Goal: Task Accomplishment & Management: Manage account settings

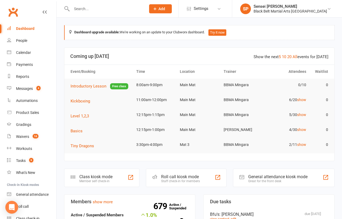
click at [165, 10] on span "Add" at bounding box center [161, 9] width 7 height 4
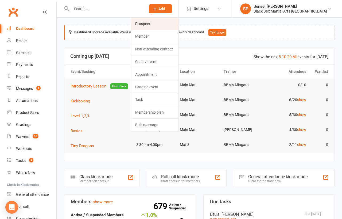
click at [175, 25] on link "Prospect" at bounding box center [155, 24] width 48 height 12
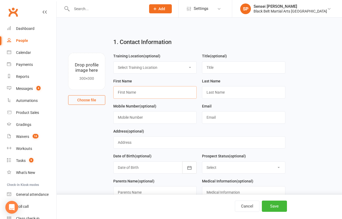
click at [144, 89] on input "text" at bounding box center [154, 92] width 83 height 12
type input "Emma"
type input "Saunders"
click at [130, 116] on input "text" at bounding box center [154, 117] width 83 height 12
paste input "Emma Saunders 0411785302 Emilymorris660@hotmail.com"
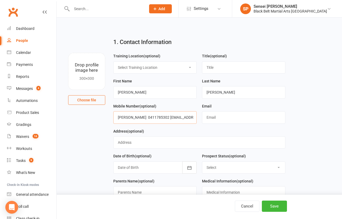
drag, startPoint x: 121, startPoint y: 117, endPoint x: 95, endPoint y: 117, distance: 26.2
drag, startPoint x: 192, startPoint y: 118, endPoint x: 140, endPoint y: 117, distance: 52.1
click at [140, 117] on input "0411785302 Emilymorris660@hotmail.com" at bounding box center [154, 117] width 83 height 12
type input "0411785302 Emilymorris660@hotmail.com"
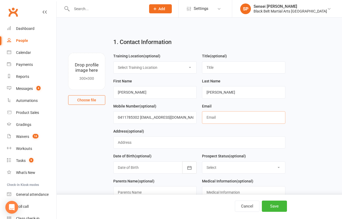
click at [212, 116] on input "text" at bounding box center [243, 117] width 83 height 12
paste input "Emilymorris660@hotmail.com"
type input "Emilymorris660@hotmail.com"
drag, startPoint x: 191, startPoint y: 118, endPoint x: 140, endPoint y: 116, distance: 50.8
click at [140, 116] on input "0411785302 Emilymorris660@hotmail.com" at bounding box center [154, 117] width 83 height 12
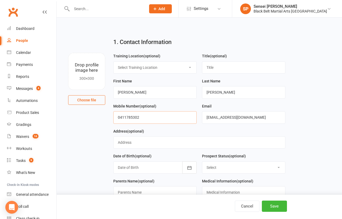
type input "0411785302"
click at [220, 166] on select "Select Enquiry (Booked) Enquiry (Not Booked) Pending (enrolment pack sent) DNS …" at bounding box center [243, 168] width 83 height 12
select select "Enquiry (Booked)"
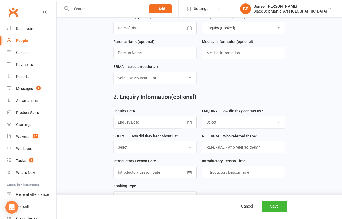
scroll to position [149, 0]
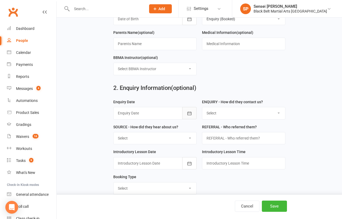
click at [189, 112] on icon "button" at bounding box center [189, 113] width 5 height 5
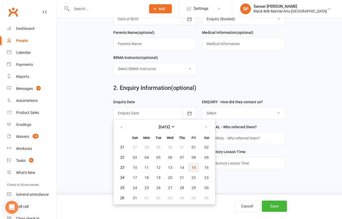
click at [192, 166] on span "15" at bounding box center [194, 168] width 4 height 4
type input "15 Aug 2025"
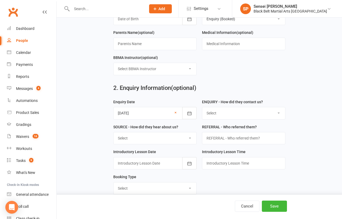
click at [221, 111] on select "Select (W) - Walk In (T) - Telephone (I) - Internet / Email (S) - Studio Initia…" at bounding box center [243, 113] width 83 height 12
select select "(S) - Studio Initiated"
click at [189, 136] on select "Select A1 Direct mail A2 Print Media A3 Flyer A5 Radio A6 Sign A7 Televison A8 …" at bounding box center [155, 138] width 83 height 12
select select "S1 Facebook"
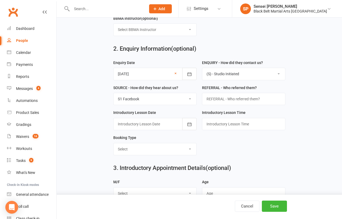
scroll to position [214, 0]
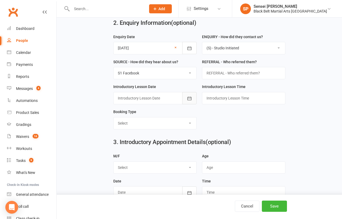
click at [191, 96] on icon "button" at bounding box center [189, 98] width 5 height 5
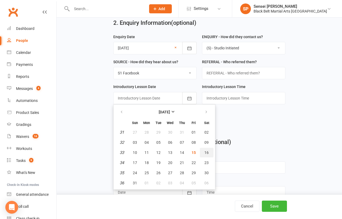
click at [204, 151] on span "16" at bounding box center [206, 153] width 4 height 4
type input "16 Aug 2025"
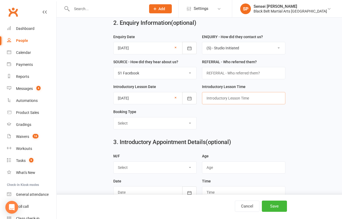
click at [216, 97] on input "text" at bounding box center [243, 98] width 83 height 12
type input "11.30am"
click at [183, 165] on select "Select M F" at bounding box center [155, 168] width 83 height 12
select select "F"
click at [213, 164] on input "string" at bounding box center [243, 168] width 83 height 12
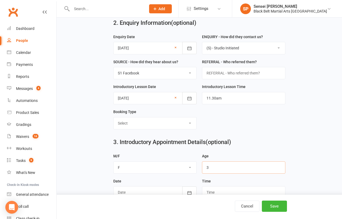
type input "3"
click at [302, 150] on div "3. Introductory Appointment Details (optional) M/F Select M F Age Date August 2…" at bounding box center [199, 143] width 270 height 19
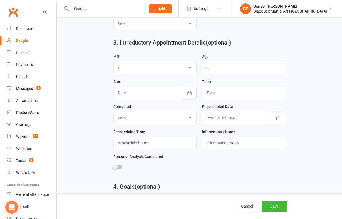
scroll to position [315, 0]
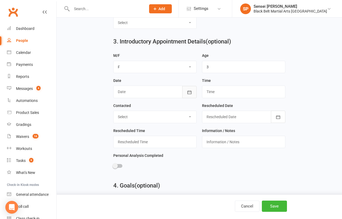
click at [189, 90] on icon "button" at bounding box center [189, 92] width 5 height 5
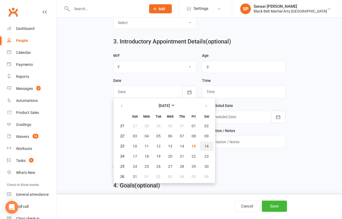
click at [205, 144] on span "16" at bounding box center [206, 146] width 4 height 4
type input "16 Aug 2025"
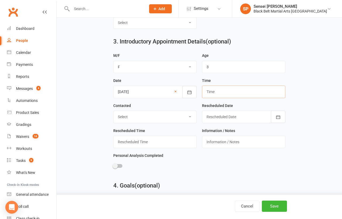
click at [215, 91] on input "text" at bounding box center [243, 92] width 83 height 12
type input "11.30am"
click at [276, 206] on button "Save" at bounding box center [274, 206] width 25 height 11
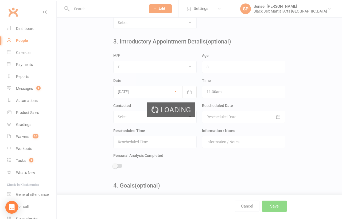
scroll to position [0, 0]
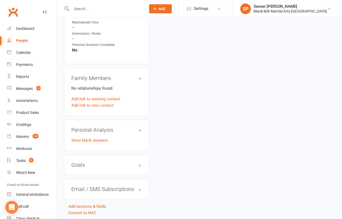
scroll to position [407, 0]
click at [94, 102] on link "Add link to new contact" at bounding box center [92, 105] width 42 height 6
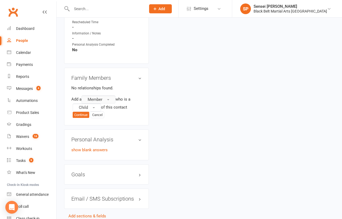
click at [98, 97] on span "Member" at bounding box center [95, 99] width 15 height 5
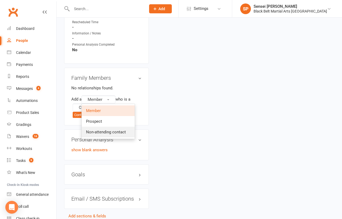
click at [97, 130] on span "Non-attending contact" at bounding box center [106, 132] width 40 height 5
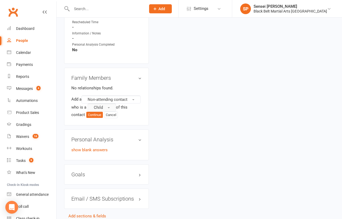
click at [100, 105] on span "Child" at bounding box center [98, 107] width 9 height 5
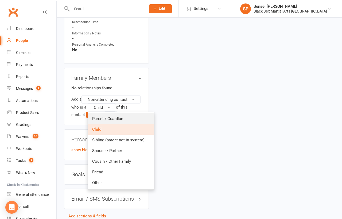
click at [99, 116] on span "Parent / Guardian" at bounding box center [107, 118] width 31 height 5
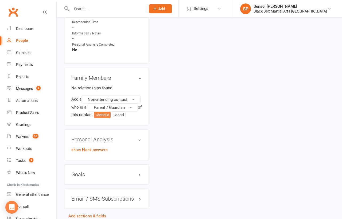
click at [105, 112] on button "Continue" at bounding box center [102, 115] width 17 height 6
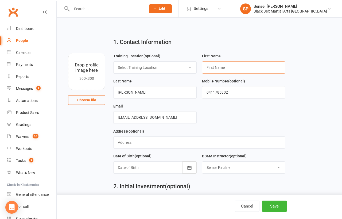
click at [210, 65] on input "text" at bounding box center [243, 67] width 83 height 12
type input "Emily"
type input "Morris"
click at [267, 206] on button "Save" at bounding box center [274, 206] width 25 height 11
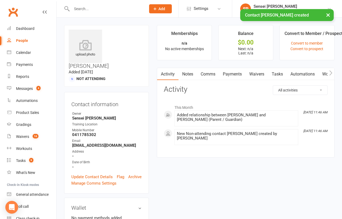
click at [210, 75] on link "Comms" at bounding box center [208, 74] width 22 height 12
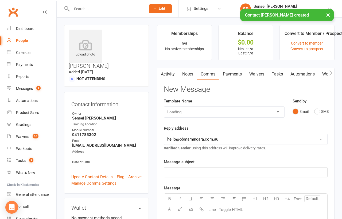
click at [277, 111] on select "Loading..." at bounding box center [224, 112] width 120 height 11
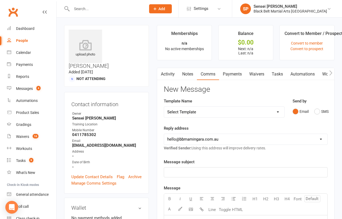
select select "51"
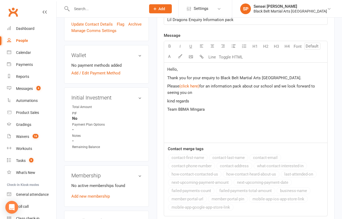
scroll to position [151, 0]
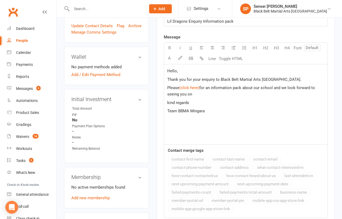
click at [177, 71] on span "," at bounding box center [177, 71] width 1 height 5
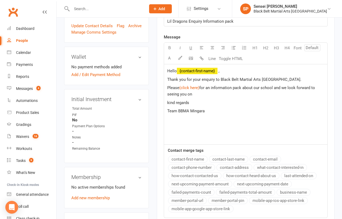
click at [192, 157] on button "contact-first-name" at bounding box center [188, 159] width 40 height 7
click at [188, 93] on span "for an information pack about our school and we look forward to seeing you on" at bounding box center [241, 90] width 149 height 11
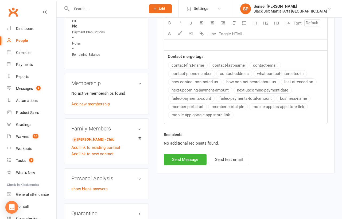
scroll to position [247, 0]
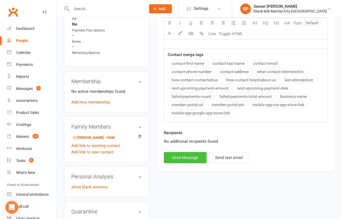
click at [179, 152] on button "Send Message" at bounding box center [185, 157] width 43 height 11
select select
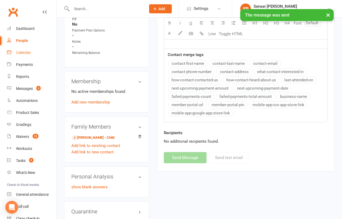
click at [23, 51] on div "Calendar" at bounding box center [23, 52] width 15 height 4
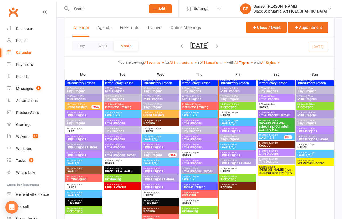
scroll to position [423, 0]
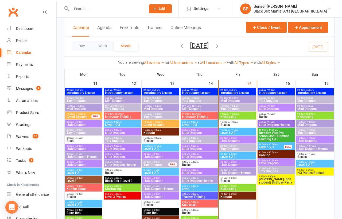
click at [269, 168] on span "- 12:00pm" at bounding box center [273, 168] width 10 height 2
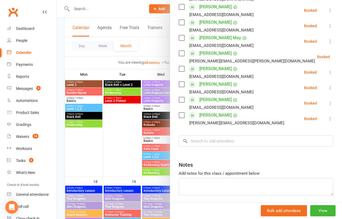
scroll to position [118, 0]
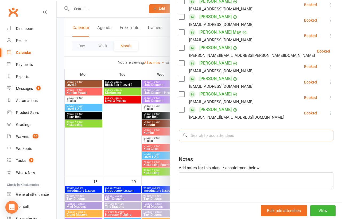
click at [221, 138] on input "search" at bounding box center [256, 135] width 155 height 11
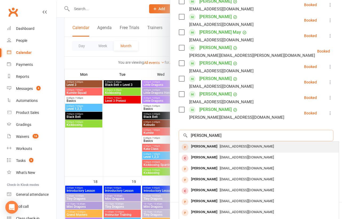
type input "emma saunders"
click at [220, 145] on span "Emilymorris660@hotmail.com" at bounding box center [247, 147] width 54 height 4
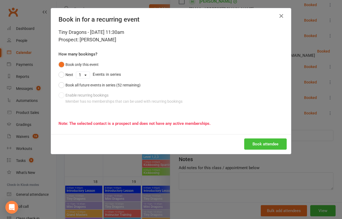
click at [248, 144] on button "Book attendee" at bounding box center [265, 144] width 42 height 11
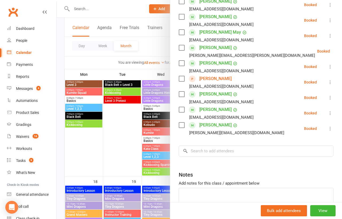
click at [59, 38] on div at bounding box center [199, 109] width 285 height 219
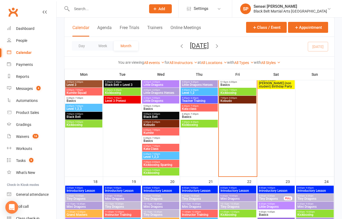
click at [172, 8] on button "Add" at bounding box center [160, 8] width 23 height 9
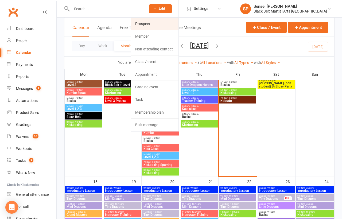
click at [175, 25] on link "Prospect" at bounding box center [155, 24] width 48 height 12
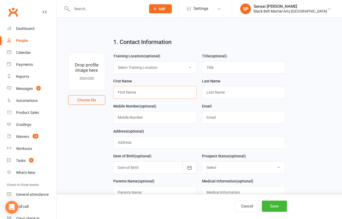
click at [166, 92] on input "text" at bounding box center [154, 92] width 83 height 12
type input "Lincoln"
type input "Davis"
paste input "Emilymorris660@hotmail.com"
drag, startPoint x: 171, startPoint y: 118, endPoint x: 98, endPoint y: 116, distance: 73.2
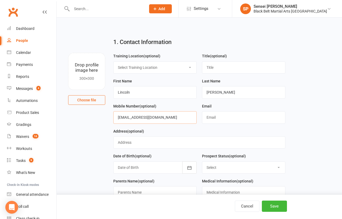
paste input "Child’s name is Lincoln Davis Mobile number is 0408081163 and email is Darcy.da…"
type input "Child’s name is Lincoln Davis Mobile number is 0408081163 and email is Darcy.da…"
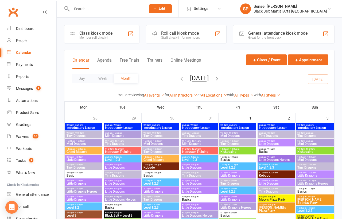
click at [165, 7] on span "Add" at bounding box center [161, 9] width 7 height 4
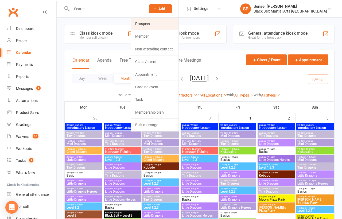
click at [174, 22] on link "Prospect" at bounding box center [155, 24] width 48 height 12
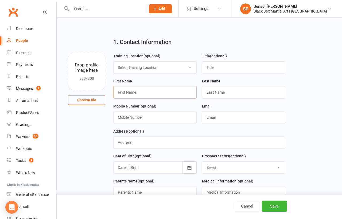
click at [152, 93] on input "text" at bounding box center [154, 92] width 83 height 12
type input "Lincoln"
type input "Davis"
paste input "Child’s name is Lincoln Davis Mobile number is 0408081163 and email is Darcy.da…"
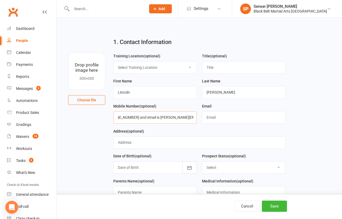
drag, startPoint x: 194, startPoint y: 118, endPoint x: 146, endPoint y: 116, distance: 48.4
click at [146, 116] on input "Child’s name is Lincoln Davis Mobile number is 0408081163 and email is Darcy.da…" at bounding box center [154, 117] width 83 height 12
type input "Child’s name is Lincoln Davis Mobile number is 0408081163 and email is Darcy.da…"
click at [233, 118] on input "text" at bounding box center [243, 117] width 83 height 12
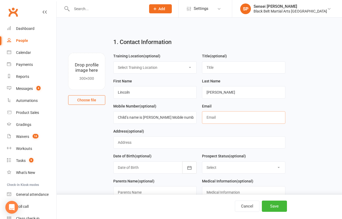
paste input "Darcy.davis@ausgrid.com.au"
type input "Darcy.davis@ausgrid.com.au"
drag, startPoint x: 192, startPoint y: 116, endPoint x: 84, endPoint y: 114, distance: 107.4
drag, startPoint x: 123, startPoint y: 116, endPoint x: 78, endPoint y: 115, distance: 44.9
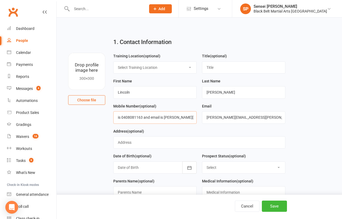
drag, startPoint x: 138, startPoint y: 116, endPoint x: 236, endPoint y: 112, distance: 97.9
click at [236, 112] on form "Training Location (optional) Select Training Location Main Mat Mat 2 Mat 3 Titl…" at bounding box center [200, 140] width 178 height 175
click at [148, 120] on input "0408081163 and email is Darcy.davis@ausgrid.com.au" at bounding box center [154, 117] width 83 height 12
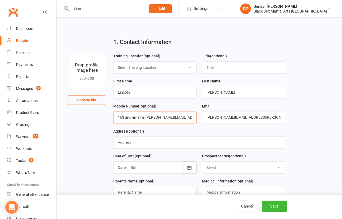
drag, startPoint x: 124, startPoint y: 116, endPoint x: 221, endPoint y: 120, distance: 97.6
click at [221, 120] on form "Training Location (optional) Select Training Location Main Mat Mat 2 Mat 3 Titl…" at bounding box center [200, 140] width 178 height 175
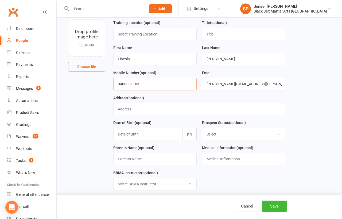
scroll to position [54, 0]
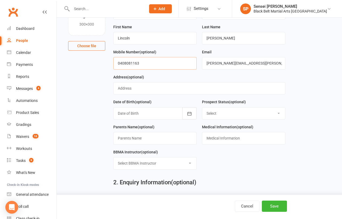
type input "0408081163"
click at [271, 114] on select "Select Enquiry (Booked) Enquiry (Not Booked) Pending (enrolment pack sent) DNS …" at bounding box center [243, 114] width 83 height 12
select select "Enquiry (Booked)"
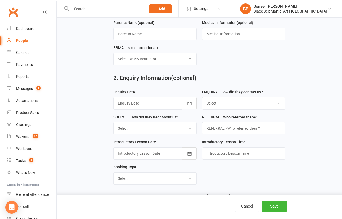
scroll to position [194, 0]
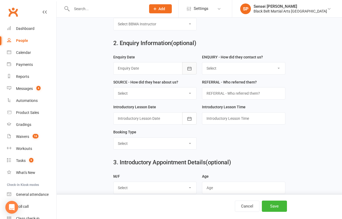
click at [187, 66] on icon "button" at bounding box center [189, 68] width 5 height 5
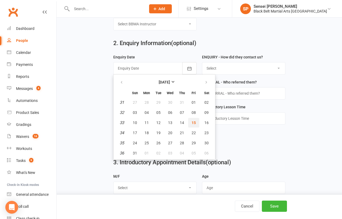
click at [193, 118] on button "15" at bounding box center [193, 123] width 11 height 10
type input "15 Aug 2025"
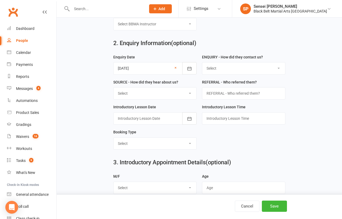
click at [221, 66] on select "Select (W) - Walk In (T) - Telephone (I) - Internet / Email (S) - Studio Initia…" at bounding box center [243, 69] width 83 height 12
select select "(S) - Studio Initiated"
click at [177, 94] on select "Select A1 Direct mail A2 Print Media A3 Flyer A5 Radio A6 Sign A7 Televison A8 …" at bounding box center [155, 94] width 83 height 12
select select "S1 Facebook"
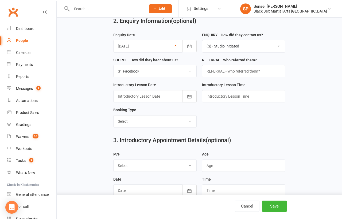
scroll to position [216, 0]
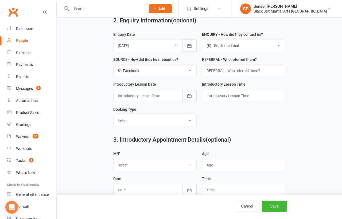
click at [188, 93] on icon "button" at bounding box center [189, 95] width 5 height 5
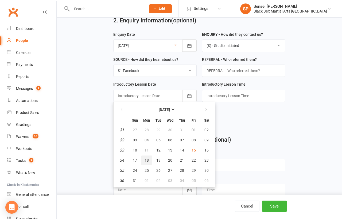
click at [147, 158] on span "18" at bounding box center [147, 160] width 4 height 4
type input "18 Aug 2025"
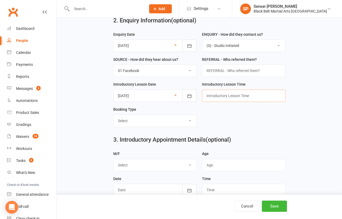
click at [215, 94] on input "text" at bounding box center [243, 96] width 83 height 12
type input "9.30am"
click at [187, 116] on select "Select Mini Dragons Intro Tiny Dragons Intro Little Dragons Intro Child Karate …" at bounding box center [155, 121] width 83 height 12
select select "Tiny Dragons Intro"
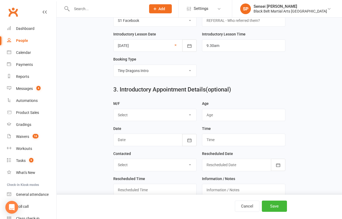
scroll to position [288, 0]
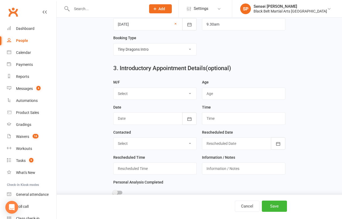
click at [183, 93] on select "Select M F" at bounding box center [155, 94] width 83 height 12
select select "M"
click at [209, 90] on input "string" at bounding box center [243, 94] width 83 height 12
type input "4"
click at [192, 116] on icon "button" at bounding box center [189, 118] width 5 height 5
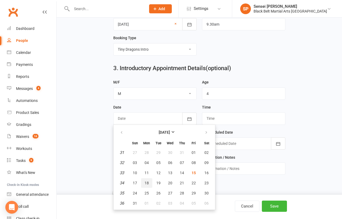
click at [149, 178] on button "18" at bounding box center [146, 183] width 11 height 10
type input "18 Aug 2025"
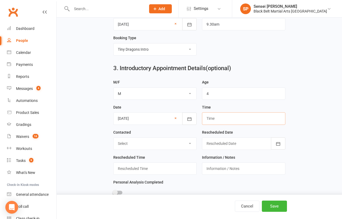
click at [215, 113] on input "text" at bounding box center [243, 118] width 83 height 12
type input "9.30am"
click at [271, 204] on button "Save" at bounding box center [274, 206] width 25 height 11
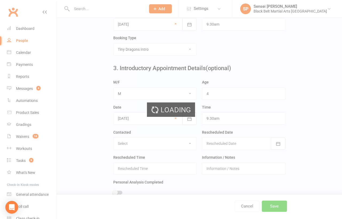
scroll to position [0, 0]
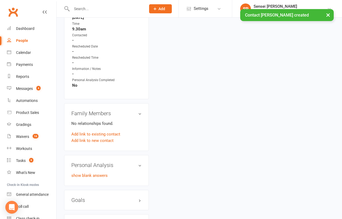
scroll to position [389, 0]
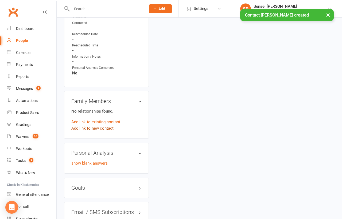
click at [103, 125] on link "Add link to new contact" at bounding box center [92, 128] width 42 height 6
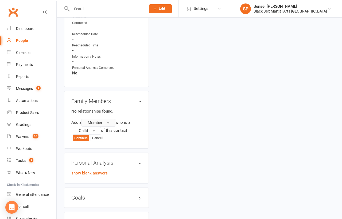
click at [102, 120] on span "Member" at bounding box center [95, 122] width 15 height 5
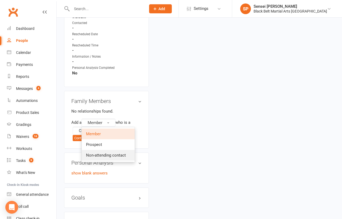
click at [96, 153] on span "Non-attending contact" at bounding box center [106, 155] width 40 height 5
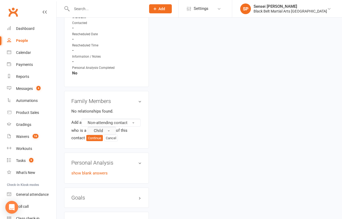
click at [98, 128] on span "Child" at bounding box center [98, 130] width 9 height 5
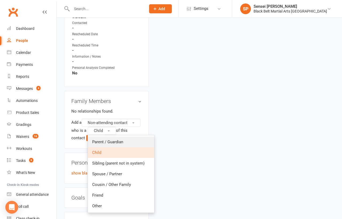
click at [98, 140] on span "Parent / Guardian" at bounding box center [107, 142] width 31 height 5
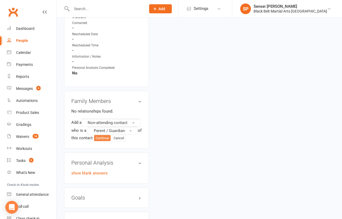
click at [103, 135] on button "Continue" at bounding box center [102, 138] width 17 height 6
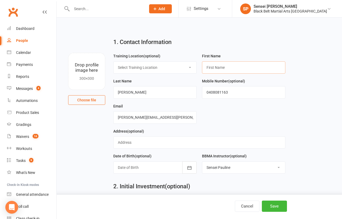
click at [206, 69] on input "text" at bounding box center [243, 67] width 83 height 12
type input "Darcy"
click at [270, 205] on button "Save" at bounding box center [274, 206] width 25 height 11
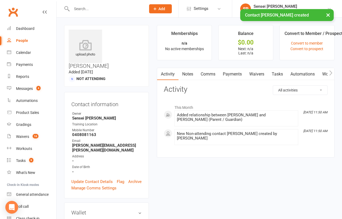
click at [325, 15] on button "×" at bounding box center [328, 14] width 10 height 11
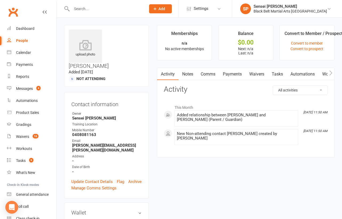
click at [203, 76] on link "Comms" at bounding box center [208, 74] width 22 height 12
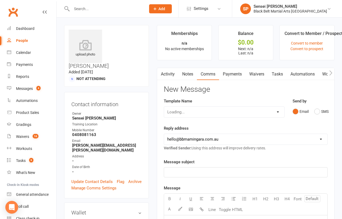
click at [275, 110] on select "Loading..." at bounding box center [224, 112] width 120 height 11
select select "51"
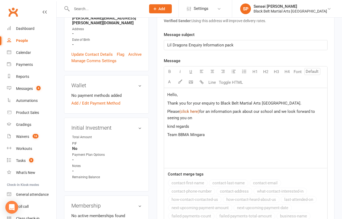
scroll to position [134, 0]
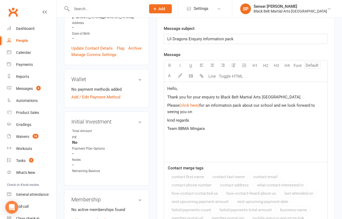
click at [177, 88] on span "," at bounding box center [177, 88] width 1 height 5
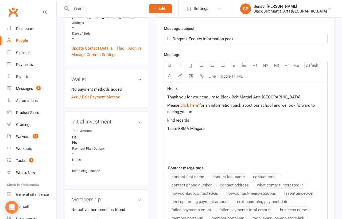
click at [192, 175] on button "contact-first-name" at bounding box center [188, 177] width 40 height 7
click at [187, 111] on span "for an information pack about our school and we look forward to seeing you on" at bounding box center [241, 108] width 149 height 11
click at [223, 111] on p "Please $ (click here) $ for an information pack about our school and we look fo…" at bounding box center [245, 108] width 157 height 13
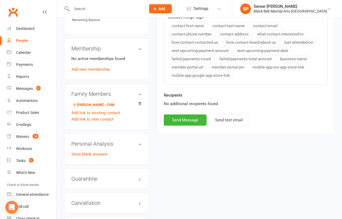
scroll to position [290, 0]
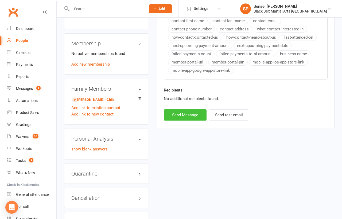
click at [193, 114] on button "Send Message" at bounding box center [185, 115] width 43 height 11
select select
click at [24, 54] on div "Calendar" at bounding box center [23, 52] width 15 height 4
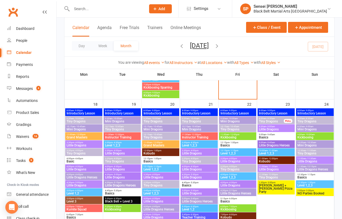
scroll to position [594, 0]
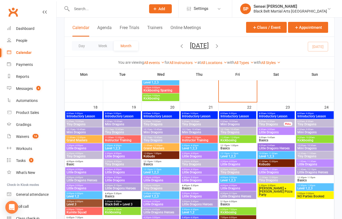
click at [89, 124] on span "Tiny Dragons" at bounding box center [83, 124] width 35 height 3
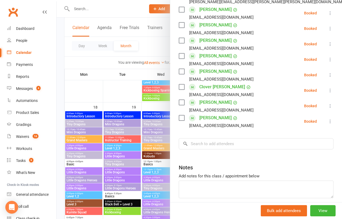
scroll to position [110, 0]
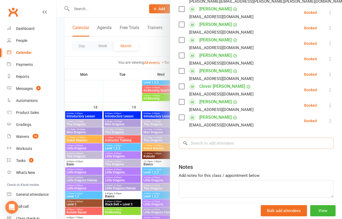
click at [208, 144] on input "search" at bounding box center [256, 143] width 155 height 11
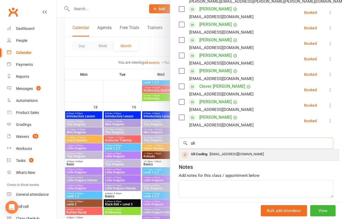
type input "uli"
click at [206, 153] on div "Uli Cooling" at bounding box center [199, 155] width 21 height 8
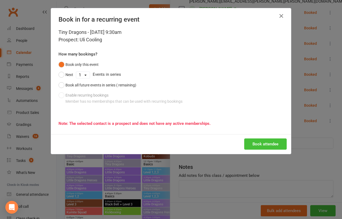
click at [260, 142] on button "Book attendee" at bounding box center [265, 144] width 42 height 11
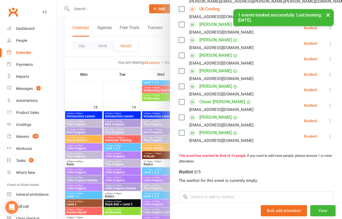
scroll to position [109, 0]
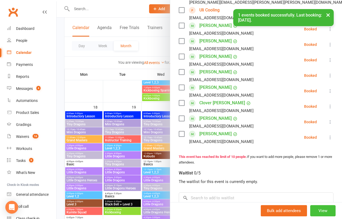
click at [315, 209] on button "View" at bounding box center [322, 210] width 25 height 11
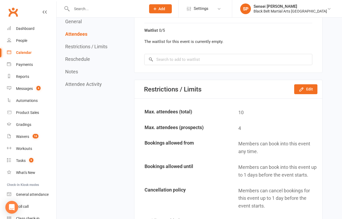
scroll to position [513, 0]
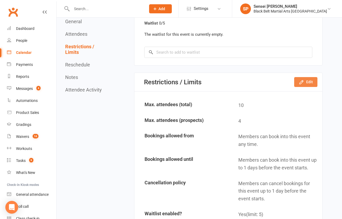
click at [304, 80] on icon "button" at bounding box center [301, 82] width 5 height 5
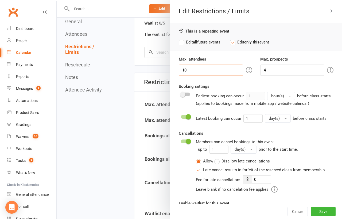
drag, startPoint x: 192, startPoint y: 72, endPoint x: 175, endPoint y: 71, distance: 16.6
click at [175, 71] on div "Max. attendees 10" at bounding box center [215, 66] width 81 height 20
type input "12"
click at [209, 40] on label "Edit all future events" at bounding box center [200, 42] width 42 height 6
click at [322, 210] on button "Save" at bounding box center [323, 212] width 25 height 10
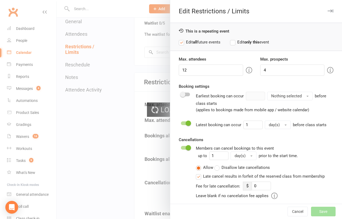
type input "0"
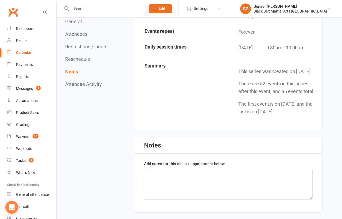
scroll to position [690, 0]
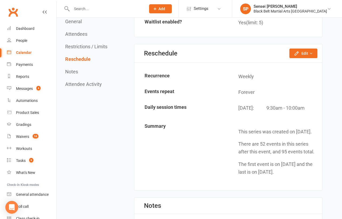
click at [24, 50] on link "Calendar" at bounding box center [31, 53] width 49 height 12
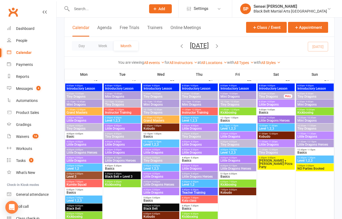
scroll to position [622, 0]
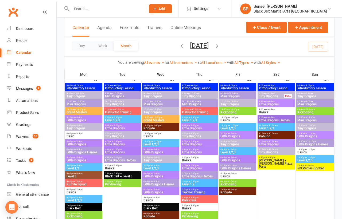
click at [79, 95] on span "Tiny Dragons" at bounding box center [83, 96] width 35 height 3
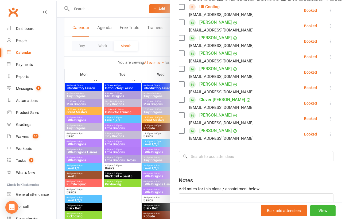
scroll to position [114, 0]
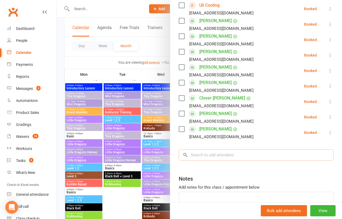
click at [219, 155] on input "search" at bounding box center [256, 155] width 155 height 11
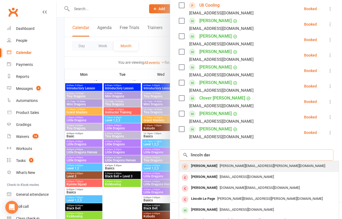
type input "lincoln dav"
click at [220, 164] on span "Darcy.davis@ausgrid.com.au" at bounding box center [273, 166] width 106 height 4
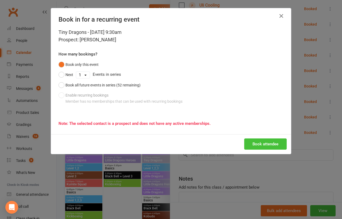
click at [253, 146] on button "Book attendee" at bounding box center [265, 144] width 42 height 11
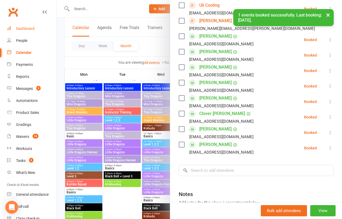
click at [29, 29] on div "Dashboard" at bounding box center [25, 28] width 18 height 4
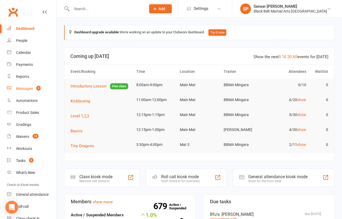
click at [28, 88] on div "Messages" at bounding box center [24, 89] width 17 height 4
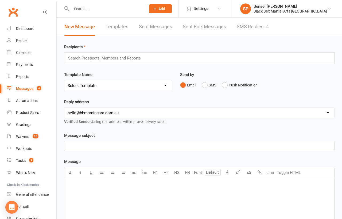
click at [246, 29] on link "SMS Replies 4" at bounding box center [253, 27] width 32 height 18
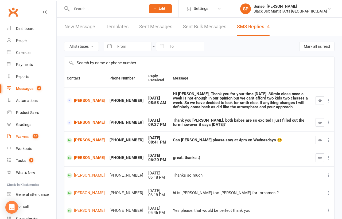
click at [24, 137] on div "Waivers" at bounding box center [22, 137] width 13 height 4
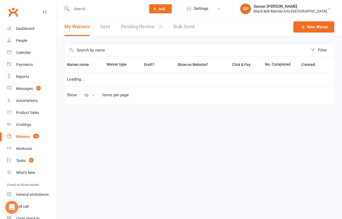
click at [147, 25] on link "Pending Review 16" at bounding box center [142, 27] width 42 height 18
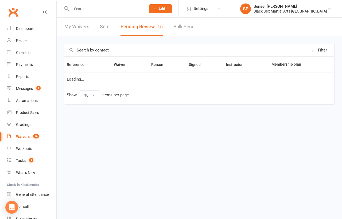
select select "50"
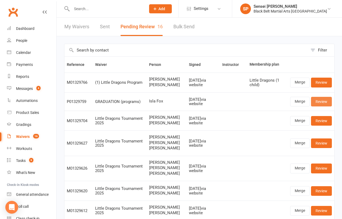
click at [320, 100] on link "Review" at bounding box center [321, 102] width 21 height 10
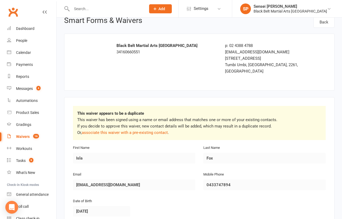
scroll to position [9, 0]
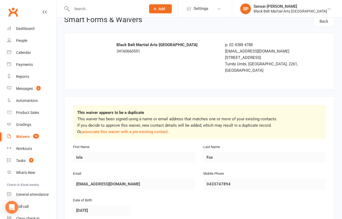
click at [28, 137] on div "Waivers" at bounding box center [23, 137] width 14 height 4
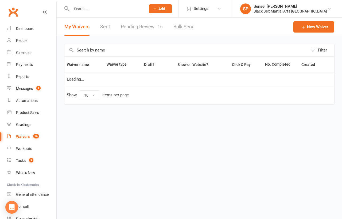
click at [139, 25] on link "Pending Review 16" at bounding box center [142, 27] width 42 height 18
select select "50"
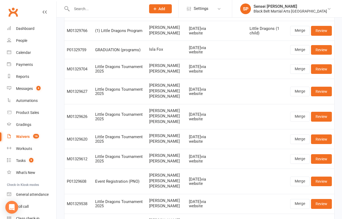
scroll to position [52, 0]
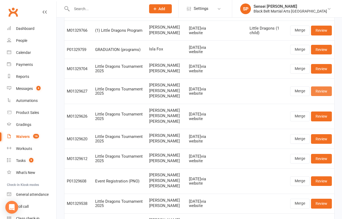
click at [321, 96] on link "Review" at bounding box center [321, 92] width 21 height 10
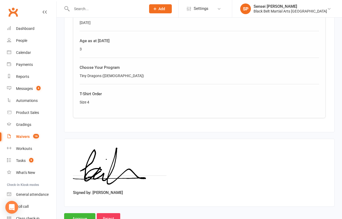
scroll to position [668, 0]
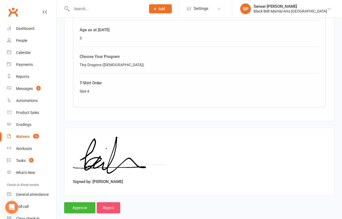
click at [113, 202] on input "Reject" at bounding box center [109, 207] width 24 height 11
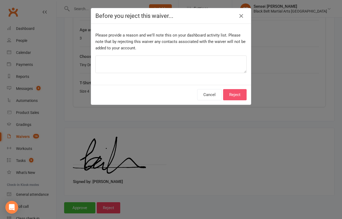
click at [237, 91] on button "Reject" at bounding box center [235, 94] width 24 height 11
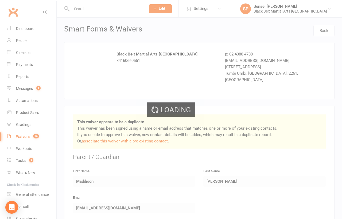
select select "50"
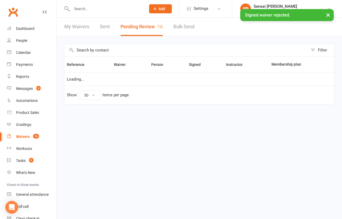
click at [20, 137] on div "Waivers" at bounding box center [23, 137] width 14 height 4
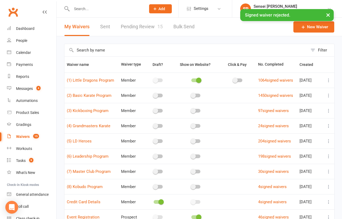
click at [146, 25] on link "Pending Review 15" at bounding box center [142, 27] width 42 height 18
select select "50"
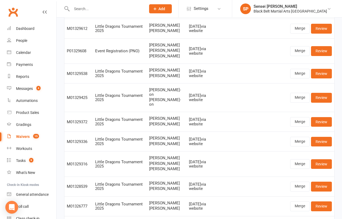
scroll to position [159, 0]
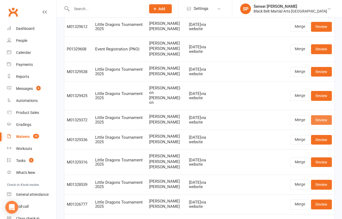
click at [321, 116] on link "Review" at bounding box center [321, 120] width 21 height 10
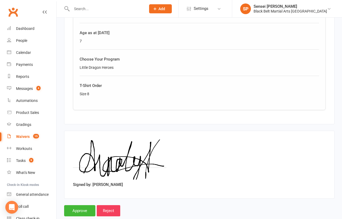
scroll to position [402, 0]
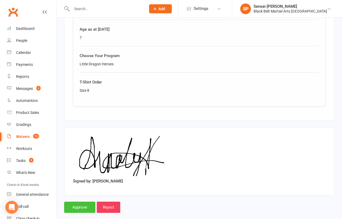
click at [76, 202] on input "Approve" at bounding box center [79, 207] width 31 height 11
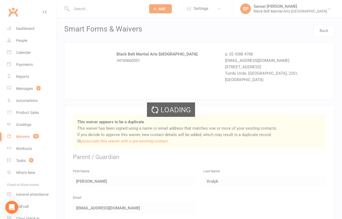
select select "50"
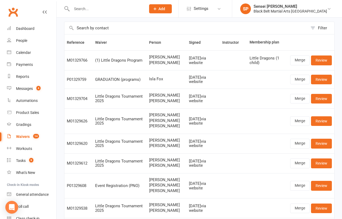
scroll to position [21, 0]
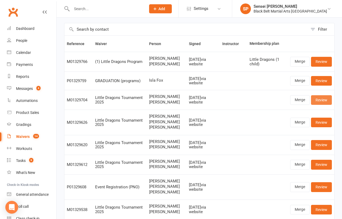
click at [319, 102] on link "Review" at bounding box center [321, 100] width 21 height 10
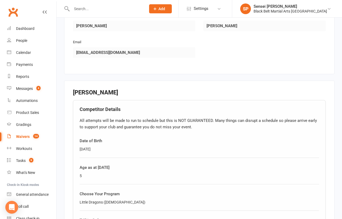
scroll to position [402, 0]
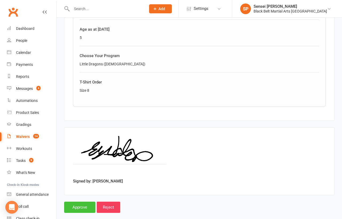
click at [84, 202] on input "Approve" at bounding box center [79, 207] width 31 height 11
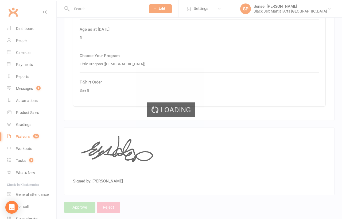
select select "50"
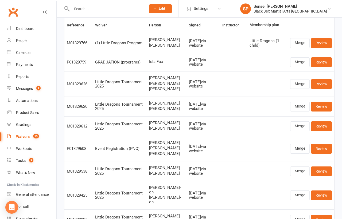
scroll to position [38, 0]
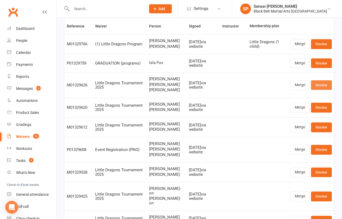
click at [320, 85] on link "Review" at bounding box center [321, 85] width 21 height 10
click at [321, 83] on link "Review" at bounding box center [321, 85] width 21 height 10
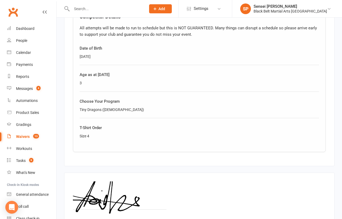
scroll to position [668, 0]
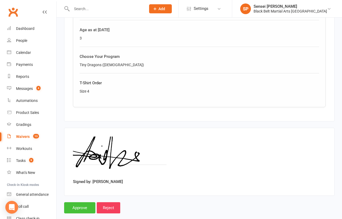
click at [80, 202] on input "Approve" at bounding box center [79, 207] width 31 height 11
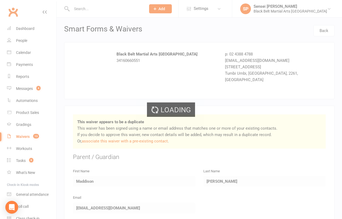
select select "50"
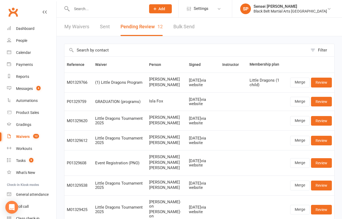
scroll to position [1, 0]
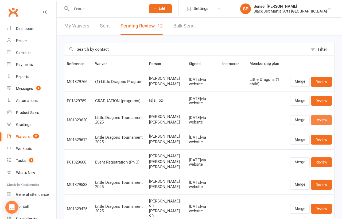
click at [316, 122] on link "Review" at bounding box center [321, 120] width 21 height 10
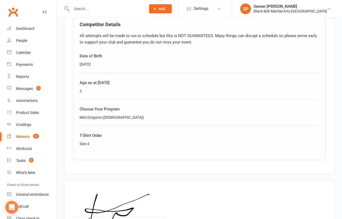
scroll to position [402, 0]
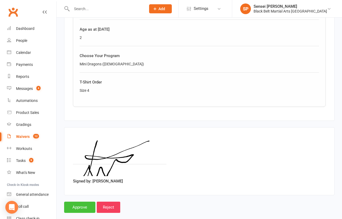
click at [86, 202] on input "Approve" at bounding box center [79, 207] width 31 height 11
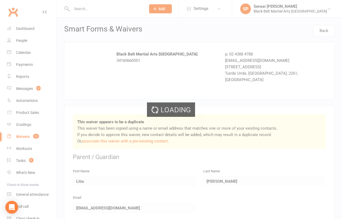
select select "50"
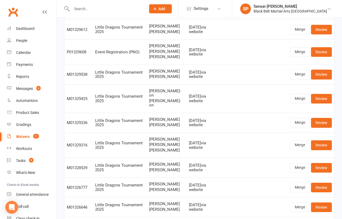
scroll to position [120, 0]
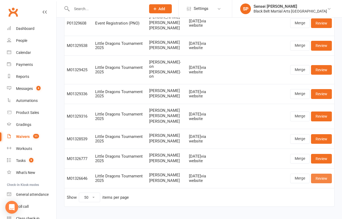
click at [321, 182] on link "Review" at bounding box center [321, 179] width 21 height 10
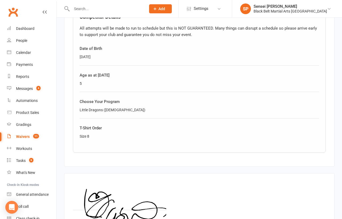
scroll to position [402, 0]
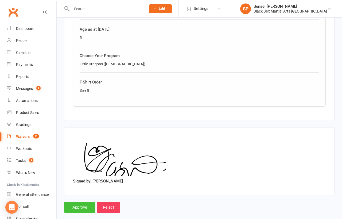
click at [73, 202] on input "Approve" at bounding box center [79, 207] width 31 height 11
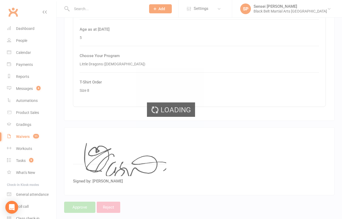
select select "50"
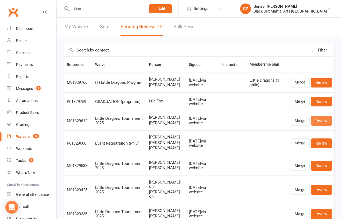
click at [326, 122] on link "Review" at bounding box center [321, 121] width 21 height 10
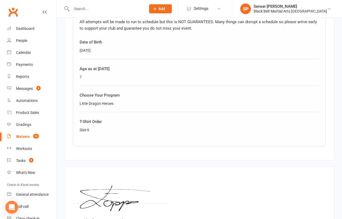
scroll to position [402, 0]
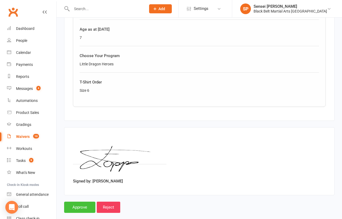
click at [78, 202] on input "Approve" at bounding box center [79, 207] width 31 height 11
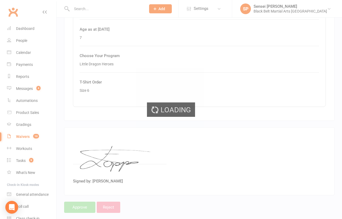
select select "50"
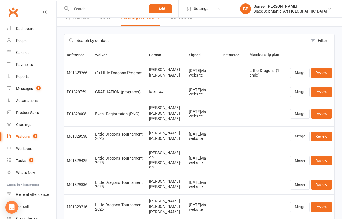
scroll to position [14, 0]
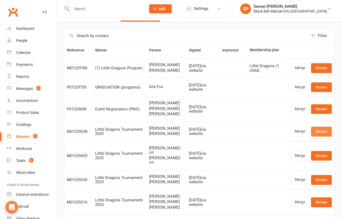
click at [318, 137] on link "Review" at bounding box center [321, 132] width 21 height 10
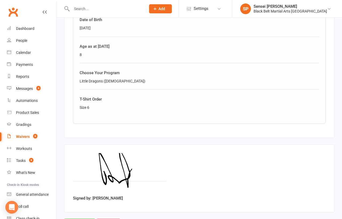
scroll to position [402, 0]
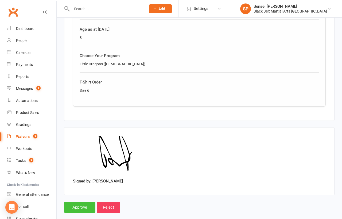
click at [84, 202] on input "Approve" at bounding box center [79, 207] width 31 height 11
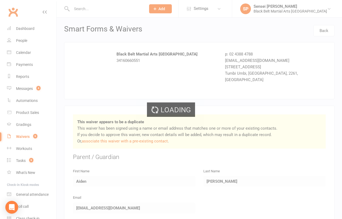
select select "50"
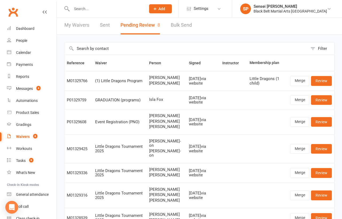
scroll to position [3, 0]
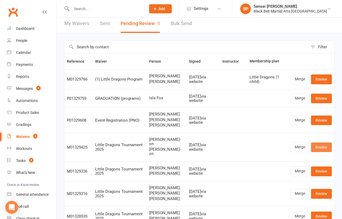
click at [322, 151] on link "Review" at bounding box center [321, 148] width 21 height 10
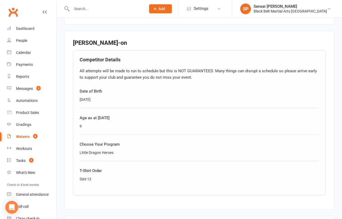
scroll to position [402, 0]
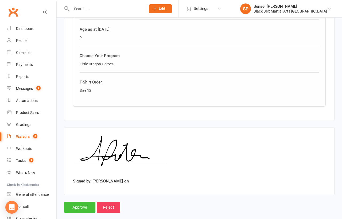
click at [76, 202] on input "Approve" at bounding box center [79, 207] width 31 height 11
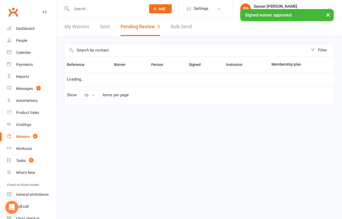
select select "50"
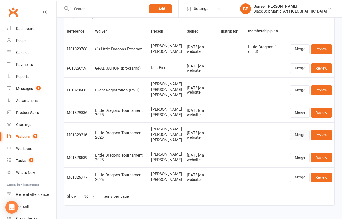
scroll to position [34, 0]
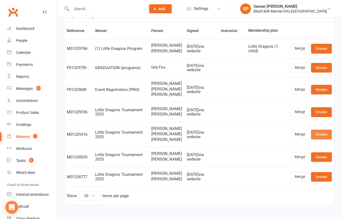
click at [318, 139] on link "Review" at bounding box center [321, 135] width 21 height 10
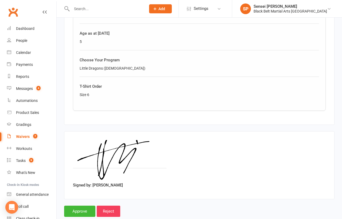
scroll to position [668, 0]
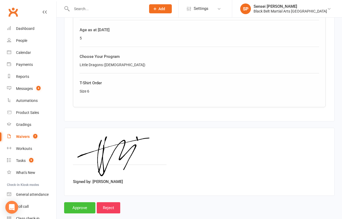
click at [75, 202] on input "Approve" at bounding box center [79, 207] width 31 height 11
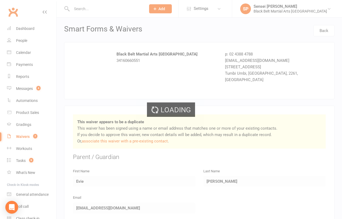
select select "50"
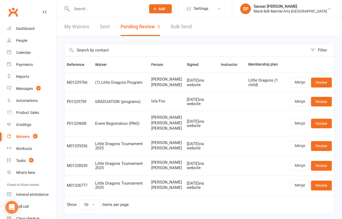
click at [22, 137] on div "Waivers" at bounding box center [23, 137] width 14 height 4
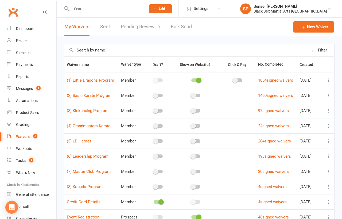
click at [100, 50] on input "text" at bounding box center [185, 50] width 243 height 12
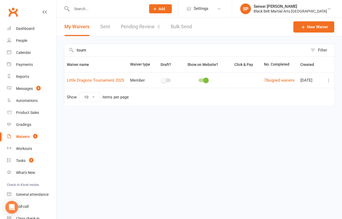
type input "tourn"
click at [328, 79] on icon at bounding box center [328, 80] width 5 height 5
click at [293, 111] on link "Copy external link to clipboard" at bounding box center [300, 112] width 63 height 11
click at [268, 129] on html "Prospect Member Non-attending contact Class / event Appointment Grading event T…" at bounding box center [171, 64] width 342 height 129
click at [32, 28] on div "Dashboard" at bounding box center [25, 28] width 18 height 4
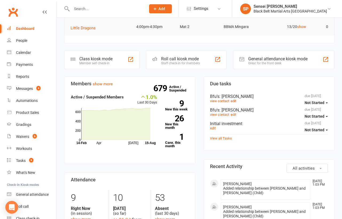
scroll to position [118, 0]
click at [176, 107] on link "9 New this week" at bounding box center [177, 105] width 24 height 11
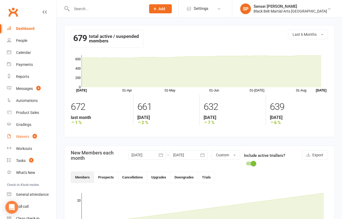
click at [22, 136] on div "Waivers" at bounding box center [22, 137] width 13 height 4
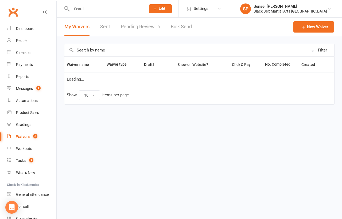
click at [148, 25] on link "Pending Review 6" at bounding box center [140, 27] width 39 height 18
select select "50"
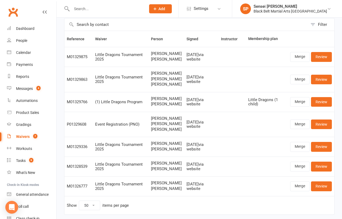
scroll to position [27, 0]
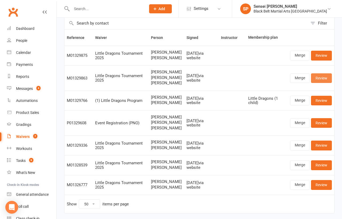
click at [319, 76] on link "Review" at bounding box center [321, 78] width 21 height 10
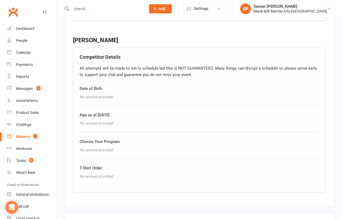
scroll to position [668, 0]
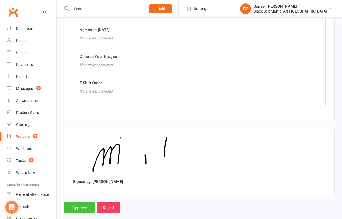
click at [81, 202] on input "Approve" at bounding box center [79, 207] width 31 height 11
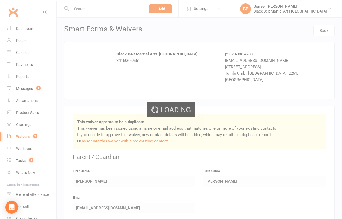
select select "50"
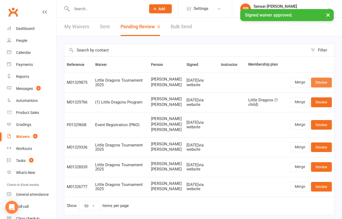
click at [320, 82] on link "Review" at bounding box center [321, 83] width 21 height 10
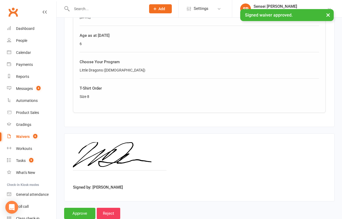
scroll to position [402, 0]
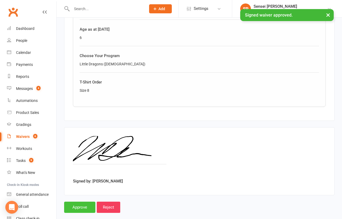
click at [83, 202] on input "Approve" at bounding box center [79, 207] width 31 height 11
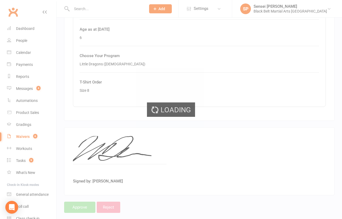
select select "50"
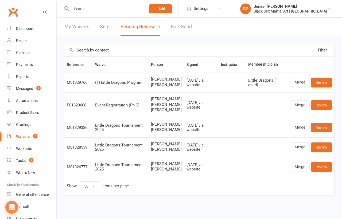
click at [98, 9] on input "text" at bounding box center [106, 8] width 72 height 7
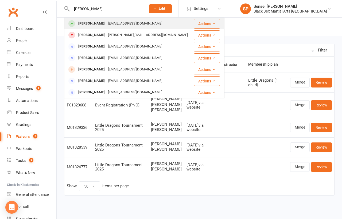
type input "tobias marshall"
click at [94, 22] on div "Tobias Marshall" at bounding box center [92, 24] width 30 height 8
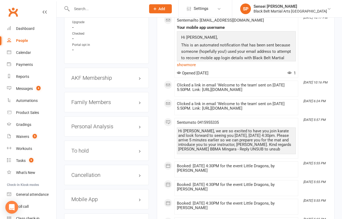
scroll to position [591, 0]
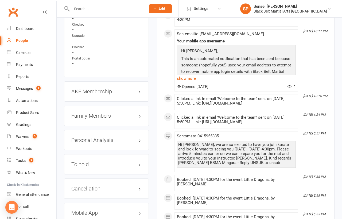
click at [102, 113] on h3 "Family Members" at bounding box center [106, 116] width 70 height 6
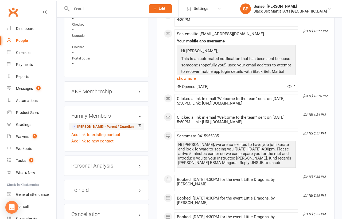
click at [98, 124] on link "Shannon Marshall - Parent / Guardian" at bounding box center [102, 127] width 61 height 6
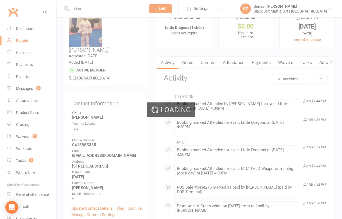
scroll to position [0, 0]
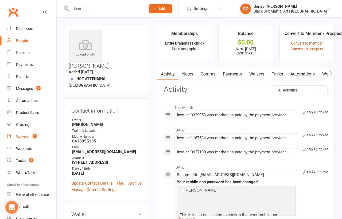
click at [25, 138] on div "Waivers" at bounding box center [22, 137] width 13 height 4
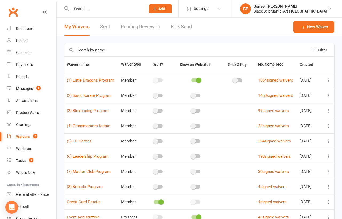
click at [148, 28] on link "Pending Review 5" at bounding box center [140, 27] width 39 height 18
select select "50"
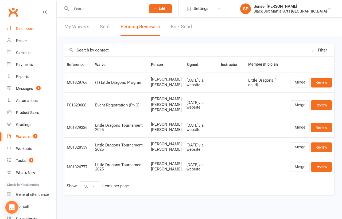
click at [25, 29] on div "Dashboard" at bounding box center [25, 28] width 18 height 4
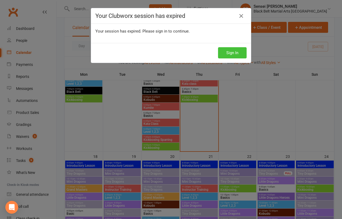
click at [232, 53] on button "Sign In" at bounding box center [232, 52] width 29 height 11
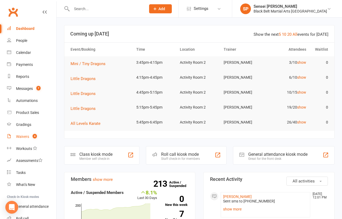
click at [23, 136] on div "Waivers" at bounding box center [22, 137] width 13 height 4
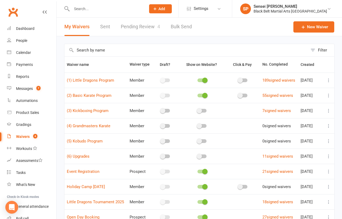
click at [148, 28] on link "Pending Review 4" at bounding box center [140, 27] width 39 height 18
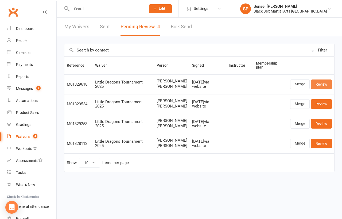
click at [322, 84] on link "Review" at bounding box center [321, 85] width 21 height 10
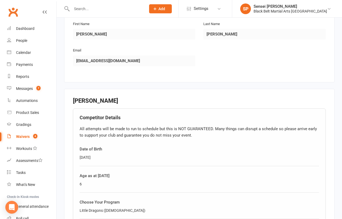
scroll to position [407, 0]
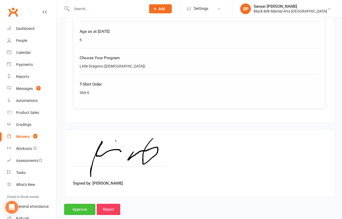
click at [73, 204] on input "Approve" at bounding box center [79, 209] width 31 height 11
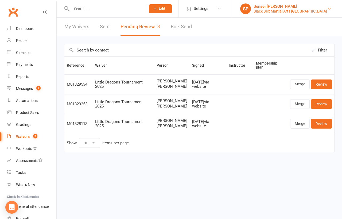
click at [289, 9] on div "Black Belt Martial Arts Kellyville" at bounding box center [290, 11] width 73 height 5
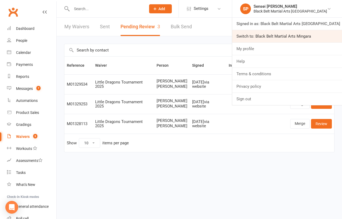
click at [280, 37] on link "Switch to: Black Belt Martial Arts Mingara" at bounding box center [287, 36] width 110 height 12
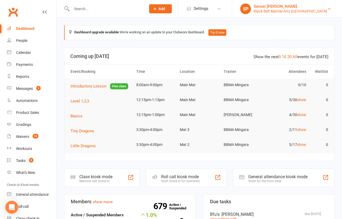
click at [283, 10] on div "Black Belt Martial Arts [GEOGRAPHIC_DATA]" at bounding box center [290, 11] width 73 height 5
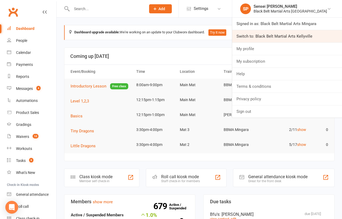
click at [278, 36] on link "Switch to: Black Belt Martial Arts Kellyville" at bounding box center [287, 36] width 110 height 12
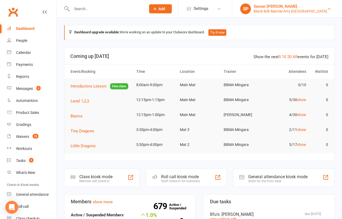
click at [295, 7] on div "Sensei [PERSON_NAME]" at bounding box center [290, 6] width 73 height 5
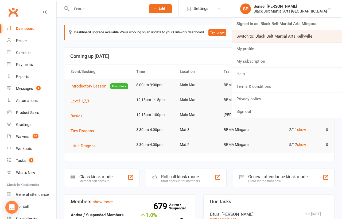
click at [291, 36] on link "Switch to: Black Belt Martial Arts Kellyville" at bounding box center [287, 36] width 110 height 12
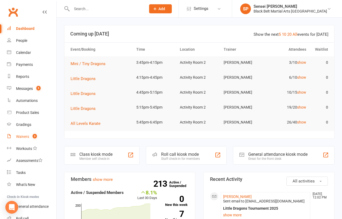
click at [22, 136] on div "Waivers" at bounding box center [22, 137] width 13 height 4
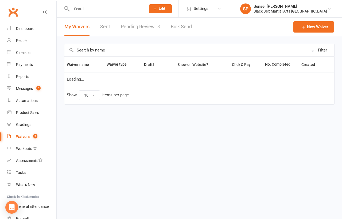
click at [136, 27] on link "Pending Review 3" at bounding box center [140, 27] width 39 height 18
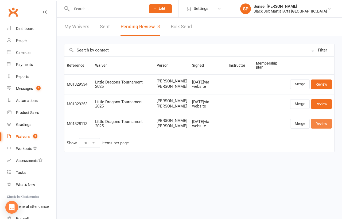
click at [323, 128] on link "Review" at bounding box center [321, 124] width 21 height 10
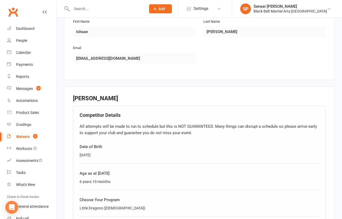
scroll to position [407, 0]
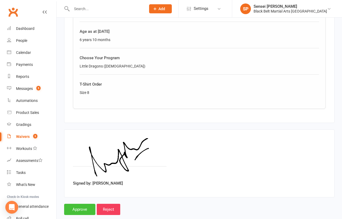
click at [80, 204] on input "Approve" at bounding box center [79, 209] width 31 height 11
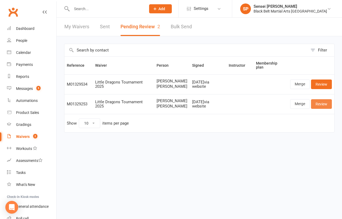
click at [323, 108] on link "Review" at bounding box center [321, 104] width 21 height 10
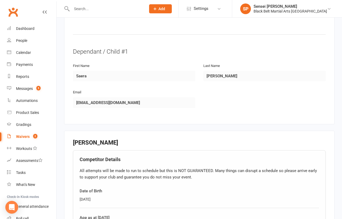
scroll to position [407, 0]
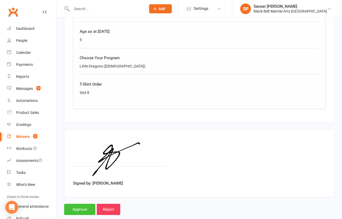
click at [80, 204] on input "Approve" at bounding box center [79, 209] width 31 height 11
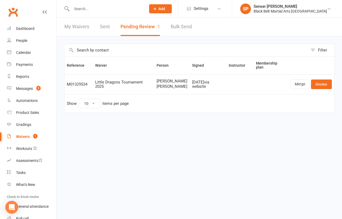
click at [85, 8] on input "text" at bounding box center [106, 8] width 72 height 7
type input "pinidi"
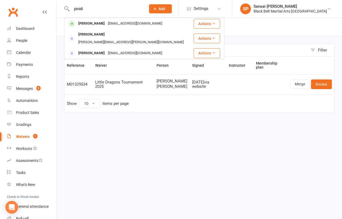
click at [150, 135] on html "pinidi [PERSON_NAME] [EMAIL_ADDRESS][DOMAIN_NAME] Actions [PERSON_NAME] [PERSON…" at bounding box center [171, 67] width 342 height 135
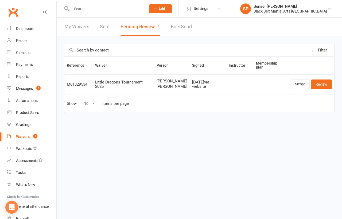
click at [61, 131] on html "Prospect Member Non-attending contact Class / event Appointment Grading event T…" at bounding box center [171, 67] width 342 height 135
click at [22, 137] on div "Waivers" at bounding box center [23, 137] width 14 height 4
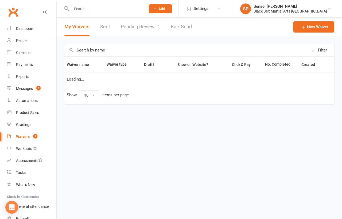
click at [22, 137] on div "Waivers" at bounding box center [23, 137] width 14 height 4
click at [84, 46] on input "text" at bounding box center [185, 50] width 243 height 12
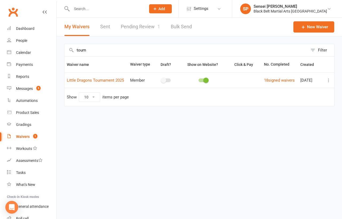
type input "tourn"
click at [328, 79] on icon at bounding box center [328, 80] width 5 height 5
click at [307, 110] on link "Copy external link to clipboard" at bounding box center [300, 112] width 63 height 11
click at [170, 129] on html "Prospect Member Non-attending contact Class / event Appointment Grading event T…" at bounding box center [171, 64] width 342 height 129
click at [327, 79] on icon at bounding box center [328, 80] width 5 height 5
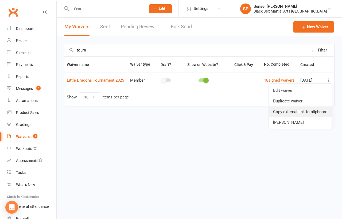
click at [302, 114] on link "Copy external link to clipboard" at bounding box center [300, 112] width 63 height 11
click at [329, 79] on icon at bounding box center [328, 80] width 5 height 5
click at [305, 110] on link "Copy external link to clipboard" at bounding box center [300, 112] width 63 height 11
click at [330, 79] on icon at bounding box center [328, 80] width 5 height 5
click at [302, 110] on link "Copy external link to clipboard" at bounding box center [300, 112] width 63 height 11
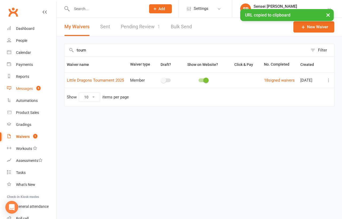
click at [25, 89] on div "Messages" at bounding box center [24, 89] width 17 height 4
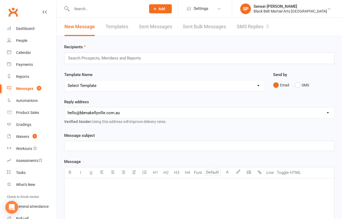
click at [240, 28] on link "SMS Replies 5" at bounding box center [253, 27] width 32 height 18
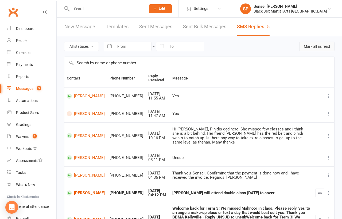
click at [310, 46] on button "Mark all as read" at bounding box center [316, 47] width 35 height 10
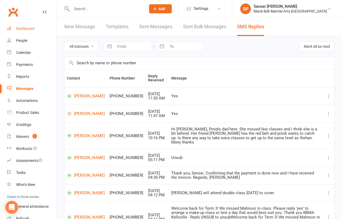
click at [28, 26] on div "Dashboard" at bounding box center [25, 28] width 18 height 4
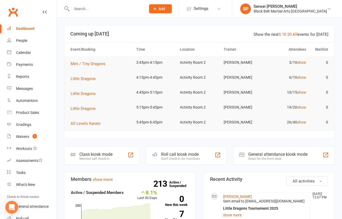
click at [63, 148] on div "Class kiosk mode Member self check-in Roll call kiosk mode Staff check-in for m…" at bounding box center [199, 155] width 277 height 18
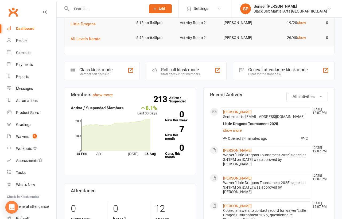
scroll to position [85, 0]
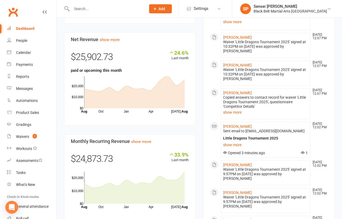
scroll to position [331, 0]
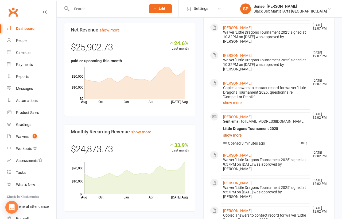
click at [228, 132] on link "show more" at bounding box center [265, 135] width 85 height 7
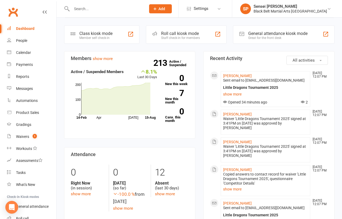
scroll to position [0, 0]
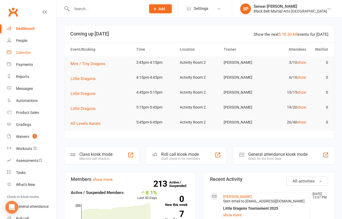
click at [27, 54] on div "Calendar" at bounding box center [23, 52] width 15 height 4
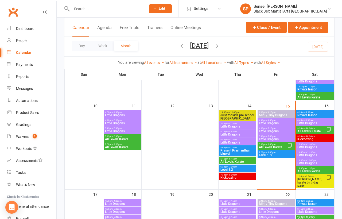
scroll to position [201, 0]
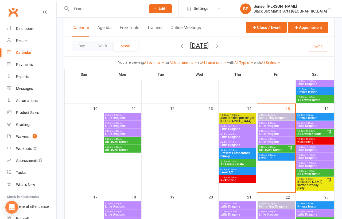
click at [239, 129] on span "Little Dragons" at bounding box center [237, 129] width 35 height 3
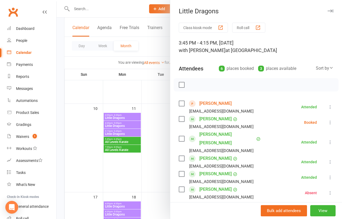
click at [64, 106] on div at bounding box center [199, 109] width 285 height 219
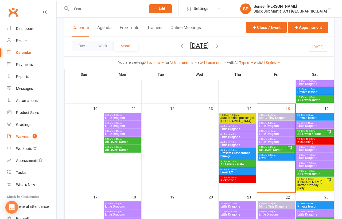
click at [25, 138] on div "Waivers" at bounding box center [22, 137] width 13 height 4
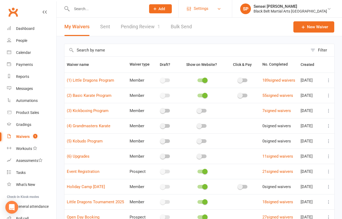
click at [208, 9] on span "Settings" at bounding box center [201, 9] width 15 height 12
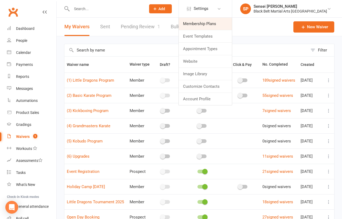
click at [217, 23] on link "Membership Plans" at bounding box center [205, 24] width 53 height 12
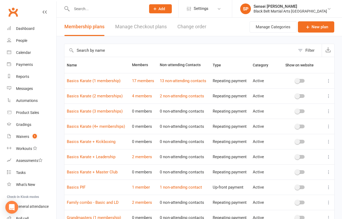
click at [146, 25] on link "Manage Checkout plans" at bounding box center [141, 27] width 52 height 18
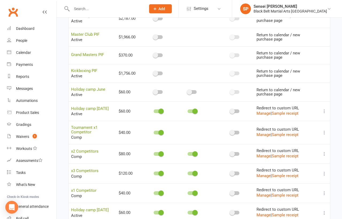
scroll to position [267, 0]
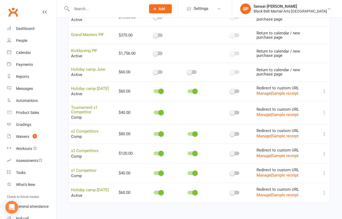
click at [323, 171] on icon at bounding box center [324, 173] width 5 height 5
click at [310, 180] on link "Copy direct link to clipboard" at bounding box center [297, 182] width 59 height 11
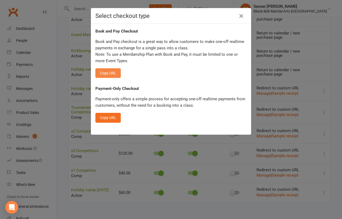
click at [113, 72] on button "Copy URL" at bounding box center [107, 73] width 25 height 10
click at [240, 14] on icon "button" at bounding box center [241, 16] width 6 height 6
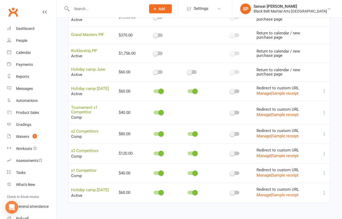
click at [137, 6] on input "text" at bounding box center [106, 8] width 72 height 7
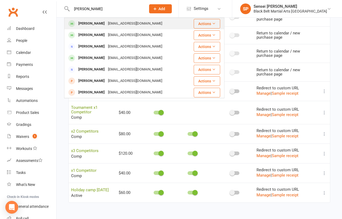
type input "[PERSON_NAME]"
click at [124, 22] on div "[EMAIL_ADDRESS][DOMAIN_NAME]" at bounding box center [134, 24] width 57 height 8
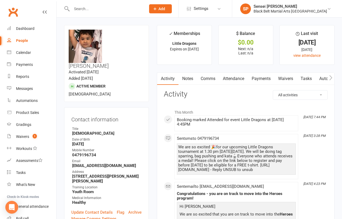
click at [210, 79] on link "Comms" at bounding box center [208, 79] width 22 height 12
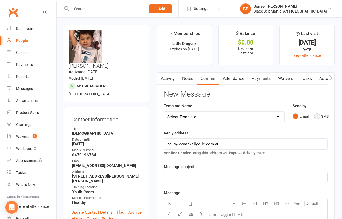
click at [319, 115] on button "SMS" at bounding box center [321, 116] width 14 height 10
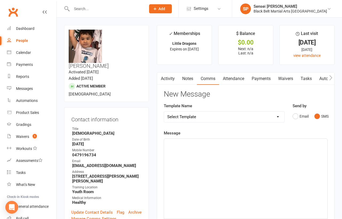
click at [259, 155] on div "﻿" at bounding box center [245, 179] width 163 height 80
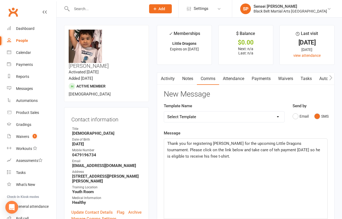
click at [243, 148] on span "Thank you for registering [PERSON_NAME] for the upcoming Little Dragons tournam…" at bounding box center [244, 150] width 154 height 18
click at [220, 157] on p "Thank you for registering [PERSON_NAME] for the upcoming Little Dragons tournam…" at bounding box center [245, 150] width 157 height 19
click at [216, 156] on span "Thank you for registering [PERSON_NAME] for the upcoming Little Dragons tournam…" at bounding box center [244, 150] width 154 height 18
click at [241, 154] on p "Thank you for registering [PERSON_NAME] for the upcoming Little Dragons tournam…" at bounding box center [245, 150] width 157 height 19
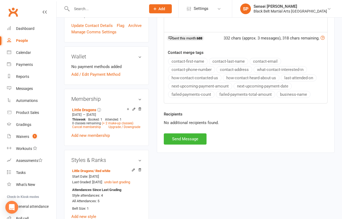
scroll to position [193, 0]
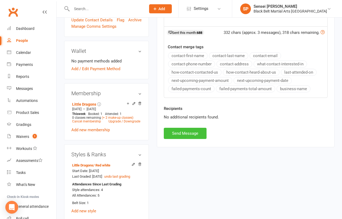
click at [187, 133] on button "Send Message" at bounding box center [185, 133] width 43 height 11
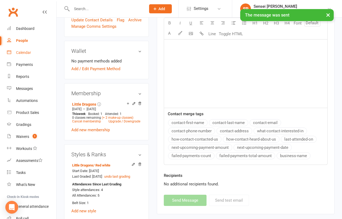
click at [25, 50] on link "Calendar" at bounding box center [31, 53] width 49 height 12
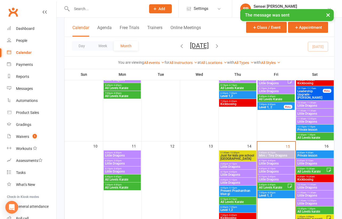
scroll to position [201, 0]
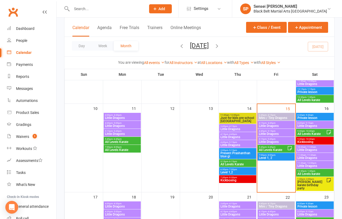
click at [306, 133] on span "All Levels Karate" at bounding box center [311, 133] width 29 height 3
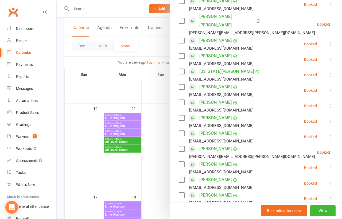
scroll to position [105, 0]
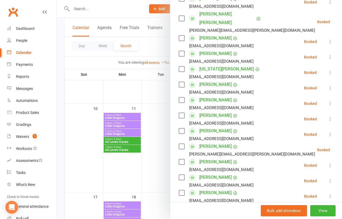
click at [182, 67] on label at bounding box center [181, 69] width 5 height 5
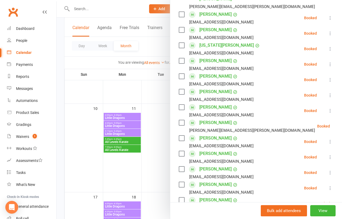
scroll to position [137, 0]
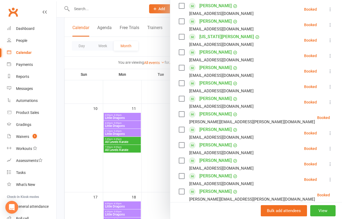
click at [182, 50] on label at bounding box center [181, 52] width 5 height 5
click at [182, 65] on label at bounding box center [181, 67] width 5 height 5
click at [182, 96] on label at bounding box center [181, 98] width 5 height 5
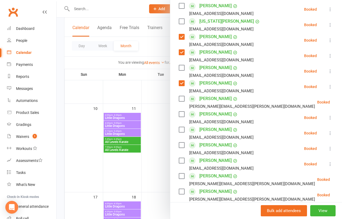
scroll to position [157, 0]
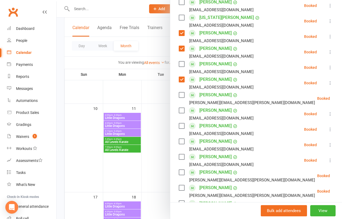
click at [182, 77] on label at bounding box center [181, 79] width 5 height 5
click at [181, 92] on label at bounding box center [181, 94] width 5 height 5
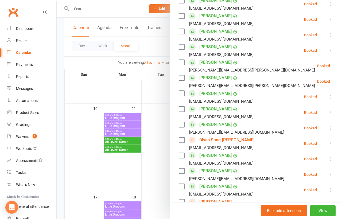
scroll to position [268, 0]
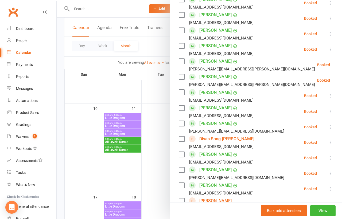
click at [181, 90] on label at bounding box center [181, 92] width 5 height 5
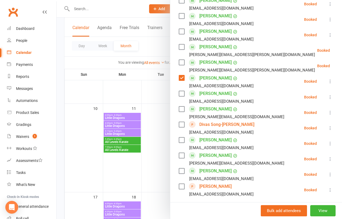
scroll to position [284, 0]
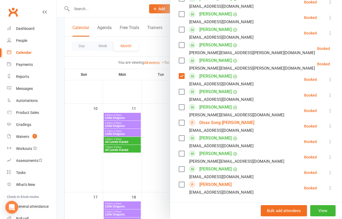
click at [182, 151] on label at bounding box center [181, 153] width 5 height 5
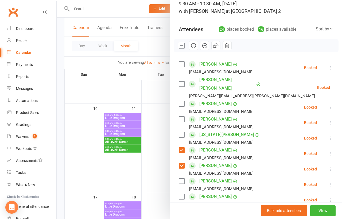
scroll to position [0, 0]
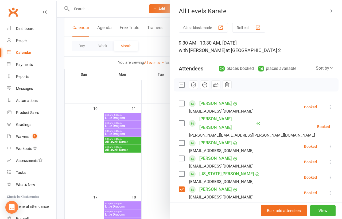
click at [215, 83] on icon "button" at bounding box center [216, 84] width 3 height 3
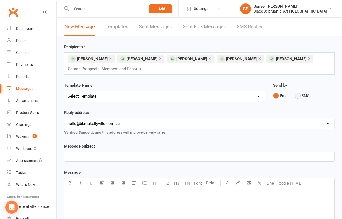
click at [296, 95] on button "SMS" at bounding box center [302, 96] width 14 height 10
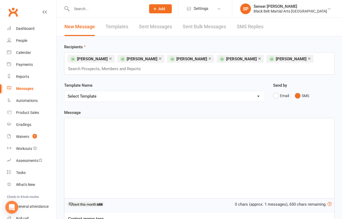
click at [224, 144] on div "﻿" at bounding box center [199, 158] width 270 height 80
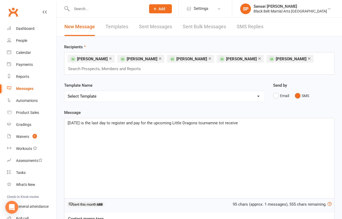
click at [218, 122] on span "[DATE] is the last day to register and pay for the upcoming Little Dragons tour…" at bounding box center [153, 123] width 170 height 5
click at [222, 122] on span "[DATE] is the last day to register and pay for the upcoming Little Dragons tour…" at bounding box center [153, 123] width 171 height 5
click at [245, 124] on p "[DATE] is the last day to register and pay for the upcoming Little Dragons tour…" at bounding box center [199, 123] width 263 height 6
click at [301, 124] on span "[DATE] is the last day to register and pay for the upcoming Little Dragons tour…" at bounding box center [194, 123] width 252 height 5
click at [321, 123] on p "[DATE] is the last day to register and pay for the upcoming Little Dragons tour…" at bounding box center [199, 123] width 263 height 6
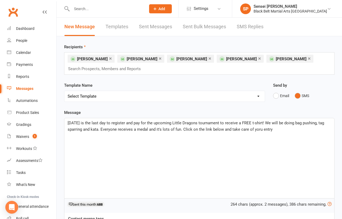
click at [260, 130] on span "[DATE] is the last day to register and pay for the upcoming Little Dragons tour…" at bounding box center [197, 126] width 258 height 11
click at [282, 129] on p "[DATE] is the last day to register and pay for the upcoming Little Dragons tour…" at bounding box center [199, 126] width 263 height 13
click at [80, 123] on span "[DATE] is the last day to register and pay for the upcoming Little Dragons tour…" at bounding box center [197, 130] width 258 height 18
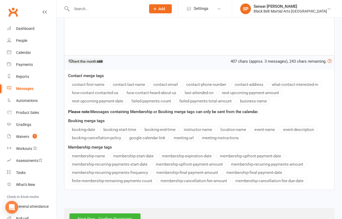
scroll to position [158, 0]
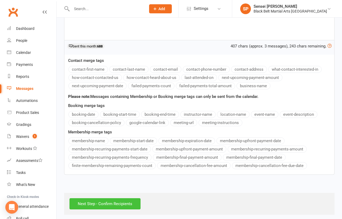
click at [103, 200] on input "Next Step - Confirm Recipients" at bounding box center [104, 203] width 71 height 11
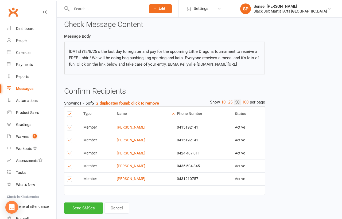
scroll to position [36, 0]
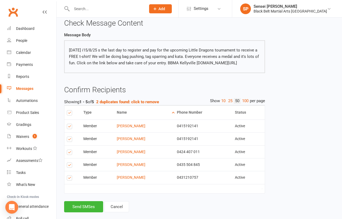
drag, startPoint x: 230, startPoint y: 68, endPoint x: 68, endPoint y: 49, distance: 163.3
click at [68, 49] on div "[DATE] i15/8/25 s the last day to register and pay for the upcoming Little Drag…" at bounding box center [164, 56] width 201 height 33
copy p "[DATE] i15/8/25 s the last day to register and pay for the upcoming Little Drag…"
click at [82, 50] on p "[DATE] i15/8/25 s the last day to register and pay for the upcoming Little Drag…" at bounding box center [164, 56] width 191 height 19
click at [86, 213] on button "Send SMSes" at bounding box center [83, 206] width 39 height 11
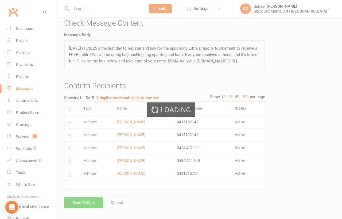
click at [26, 52] on div "Loading" at bounding box center [171, 109] width 342 height 219
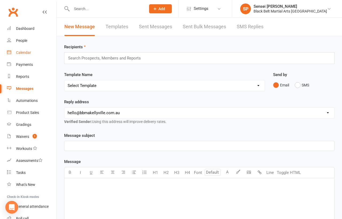
click at [25, 53] on div "Calendar" at bounding box center [23, 52] width 15 height 4
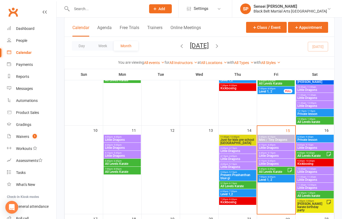
scroll to position [236, 0]
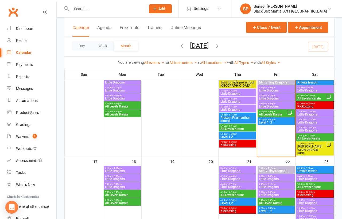
click at [274, 112] on span "- 6:45pm" at bounding box center [271, 112] width 9 height 2
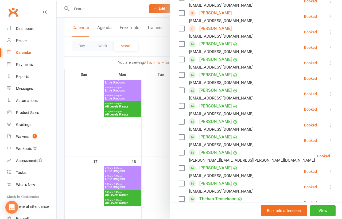
scroll to position [288, 0]
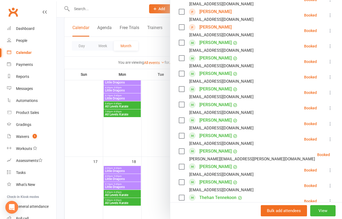
click at [181, 71] on label at bounding box center [181, 73] width 5 height 5
click at [182, 102] on label at bounding box center [181, 104] width 5 height 5
click at [181, 118] on label at bounding box center [181, 120] width 5 height 5
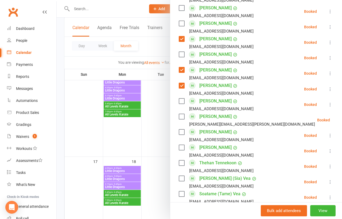
scroll to position [324, 0]
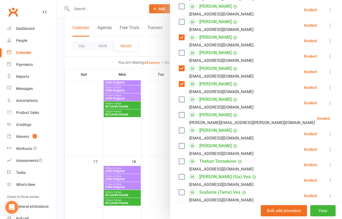
click at [180, 159] on label at bounding box center [181, 161] width 5 height 5
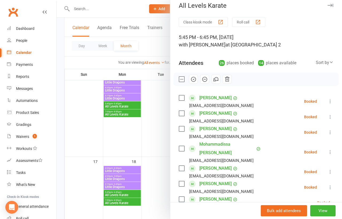
scroll to position [0, 0]
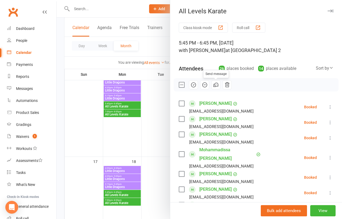
click at [216, 83] on icon "button" at bounding box center [216, 85] width 6 height 6
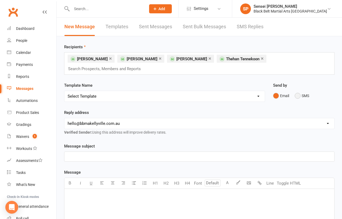
click at [299, 94] on button "SMS" at bounding box center [302, 96] width 14 height 10
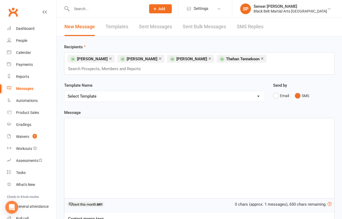
click at [251, 137] on div "﻿" at bounding box center [199, 158] width 270 height 80
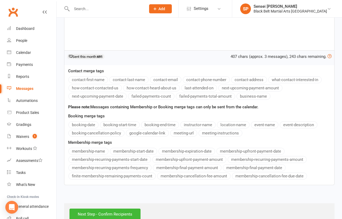
scroll to position [158, 0]
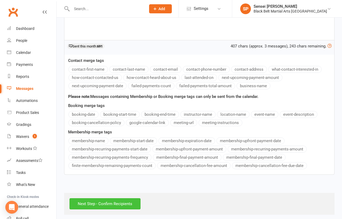
click at [122, 201] on input "Next Step - Confirm Recipients" at bounding box center [104, 203] width 71 height 11
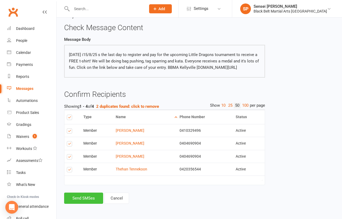
click at [96, 198] on button "Send SMSes" at bounding box center [83, 198] width 39 height 11
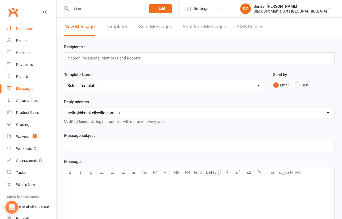
click at [27, 28] on div "Dashboard" at bounding box center [25, 28] width 18 height 4
